Goal: Task Accomplishment & Management: Use online tool/utility

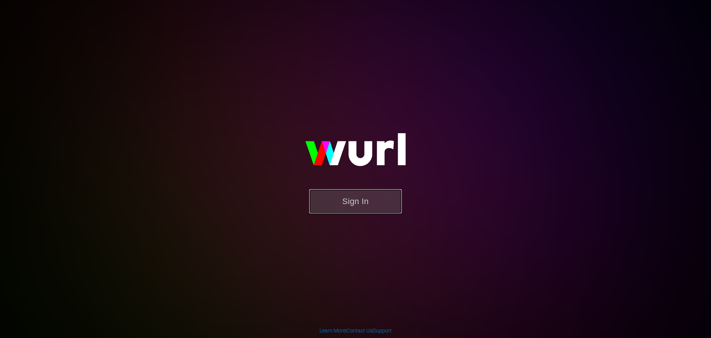
click at [341, 199] on button "Sign In" at bounding box center [355, 201] width 93 height 24
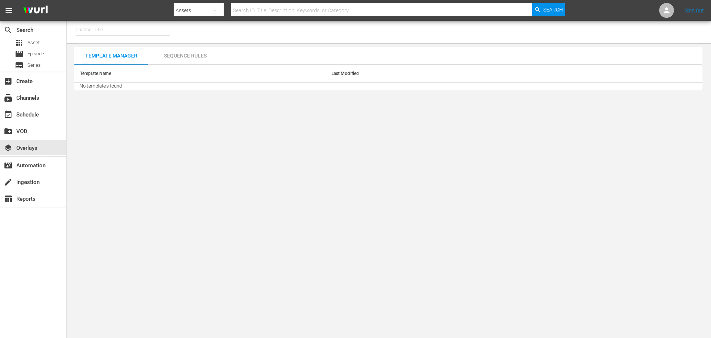
click at [104, 29] on input "text" at bounding box center [123, 30] width 95 height 18
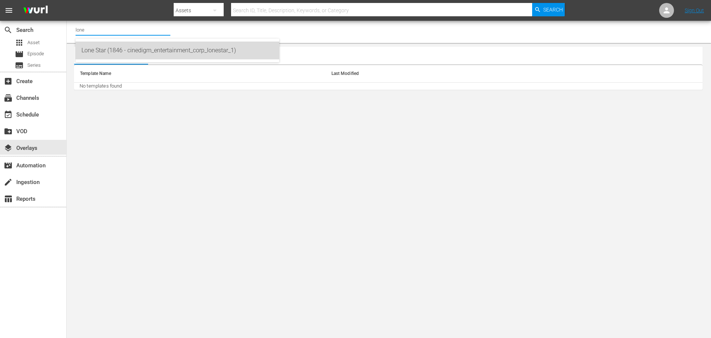
click at [97, 47] on div "Lone Star (1846 - cinedigm_entertainment_corp_lonestar_1)" at bounding box center [178, 51] width 192 height 18
type input "Lone Star (1846 - cinedigm_entertainment_corp_lonestar_1)"
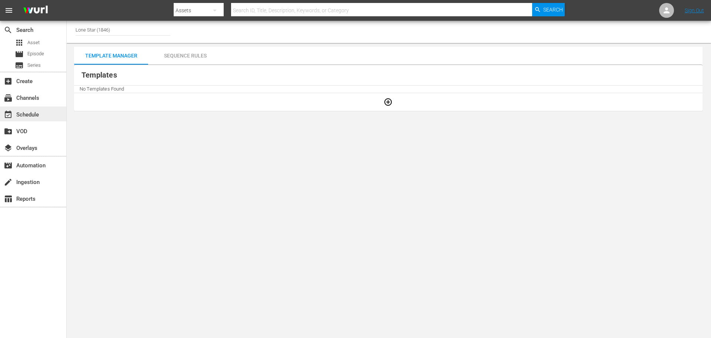
click at [26, 112] on div "event_available Schedule" at bounding box center [21, 113] width 42 height 7
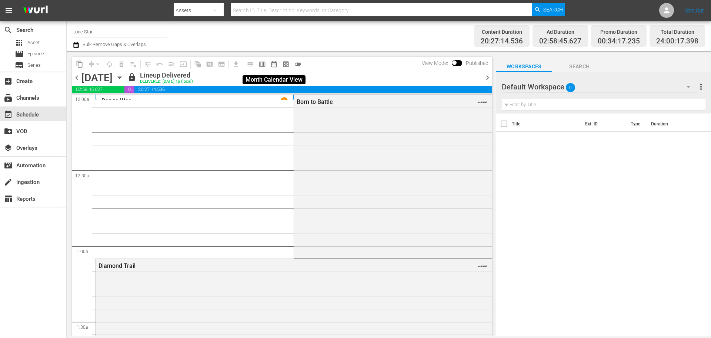
click at [274, 66] on span "date_range_outlined" at bounding box center [274, 63] width 7 height 7
